Goal: Information Seeking & Learning: Learn about a topic

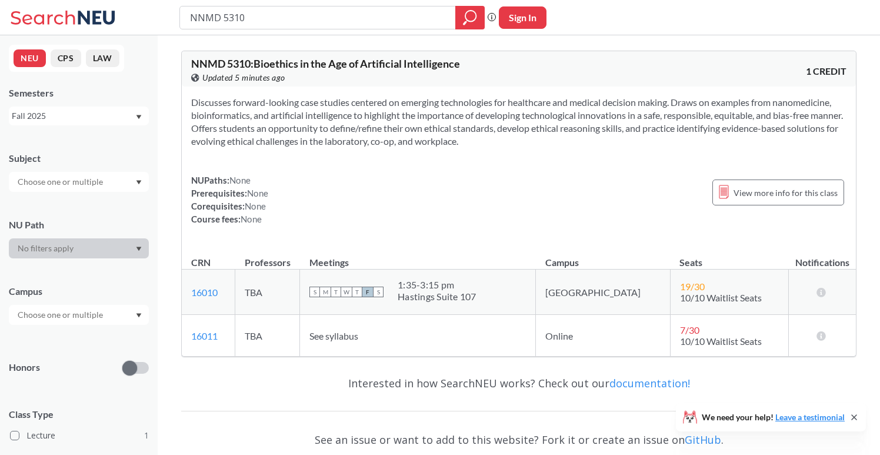
scroll to position [7, 0]
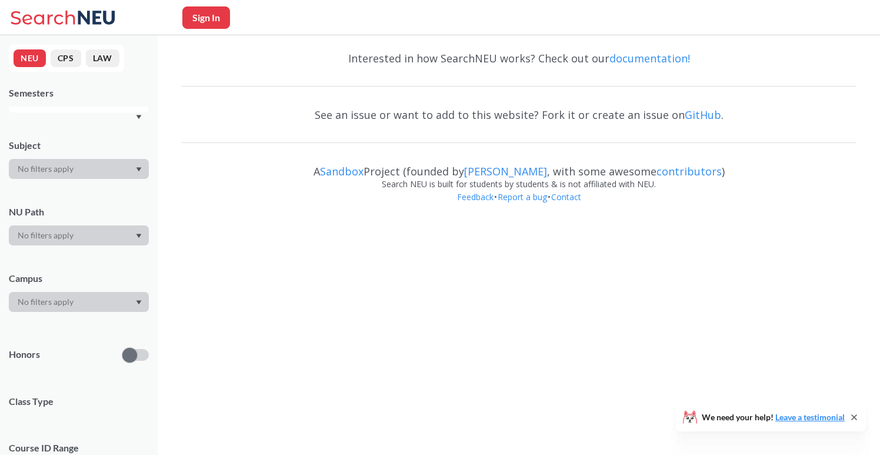
scroll to position [7, 0]
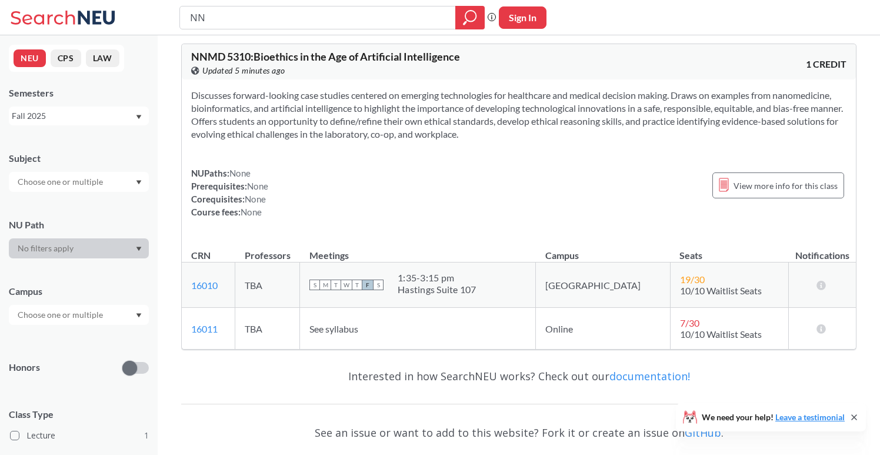
type input "N"
type input "BINF7700"
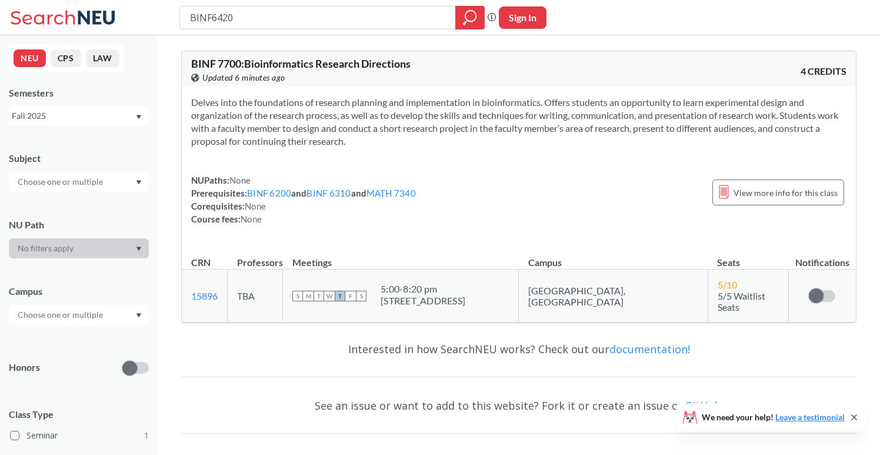
type input "BINF6420"
click at [468, 13] on icon "magnifying glass" at bounding box center [470, 17] width 14 height 16
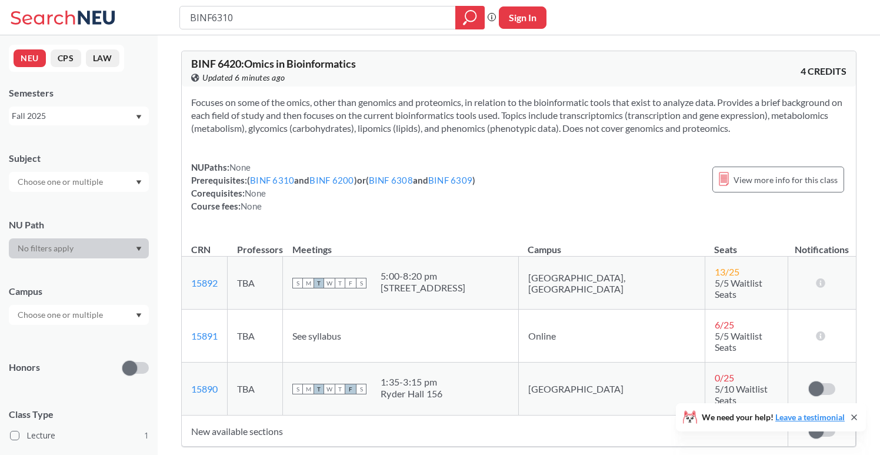
type input "BINF6310"
click at [470, 16] on icon "magnifying glass" at bounding box center [470, 17] width 14 height 16
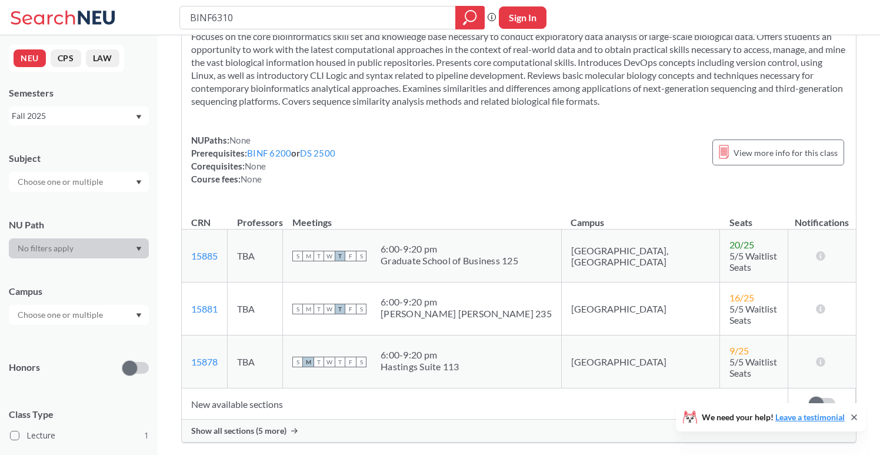
scroll to position [74, 0]
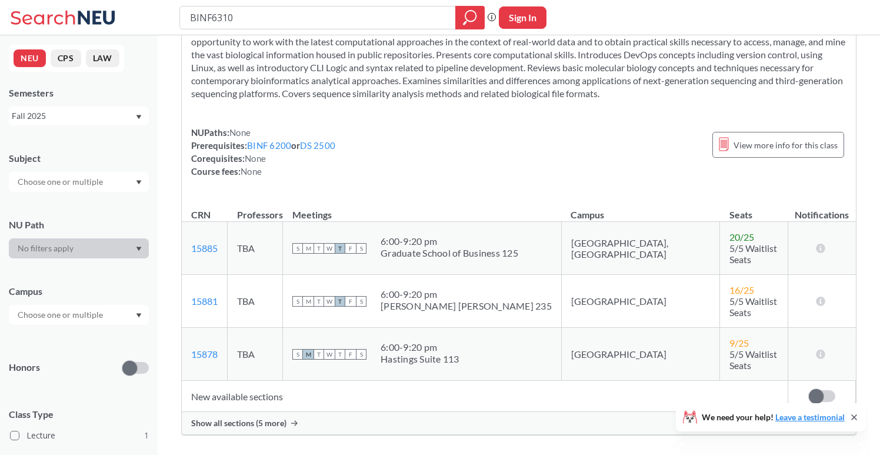
click at [251, 412] on div "Show all sections (5 more)" at bounding box center [519, 423] width 674 height 22
